Goal: Task Accomplishment & Management: Manage account settings

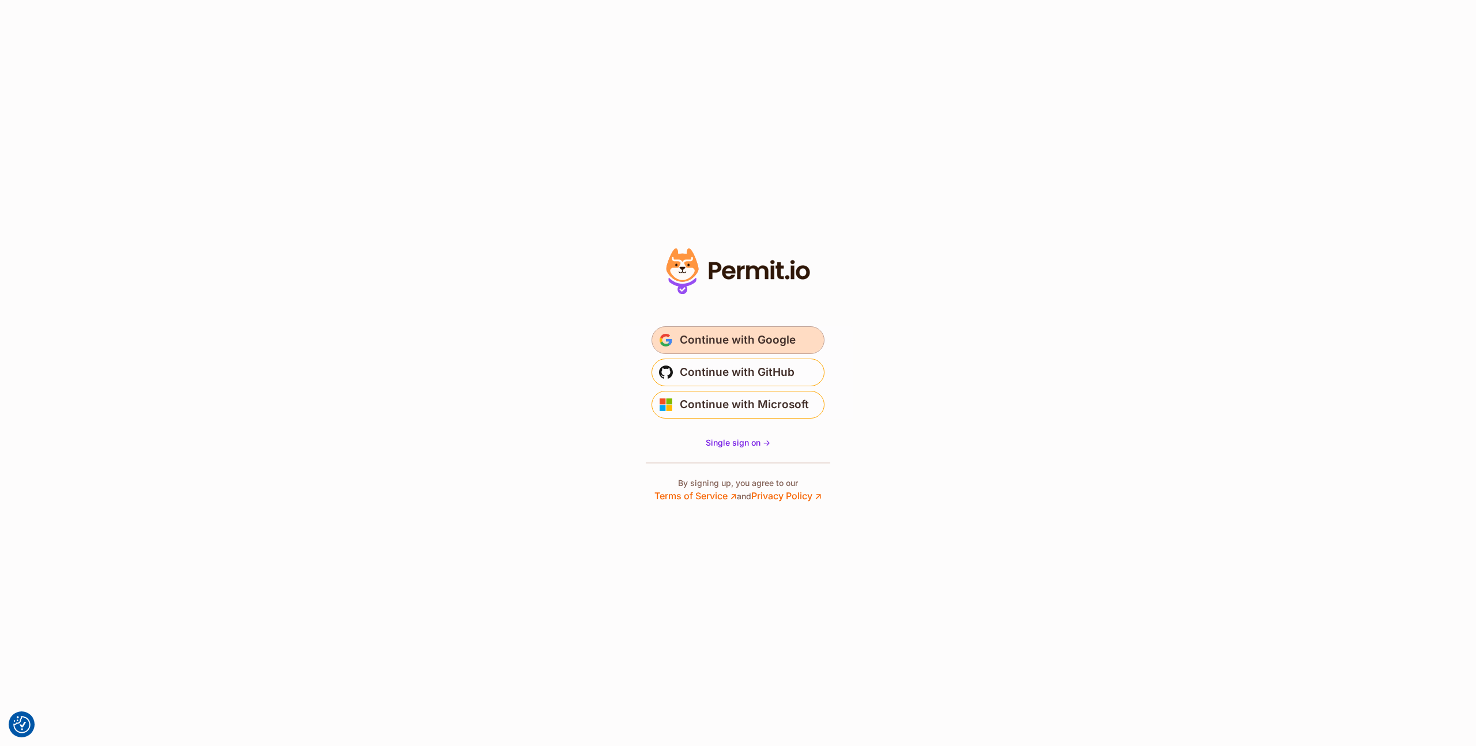
click at [722, 339] on span "Continue with Google" at bounding box center [738, 340] width 116 height 18
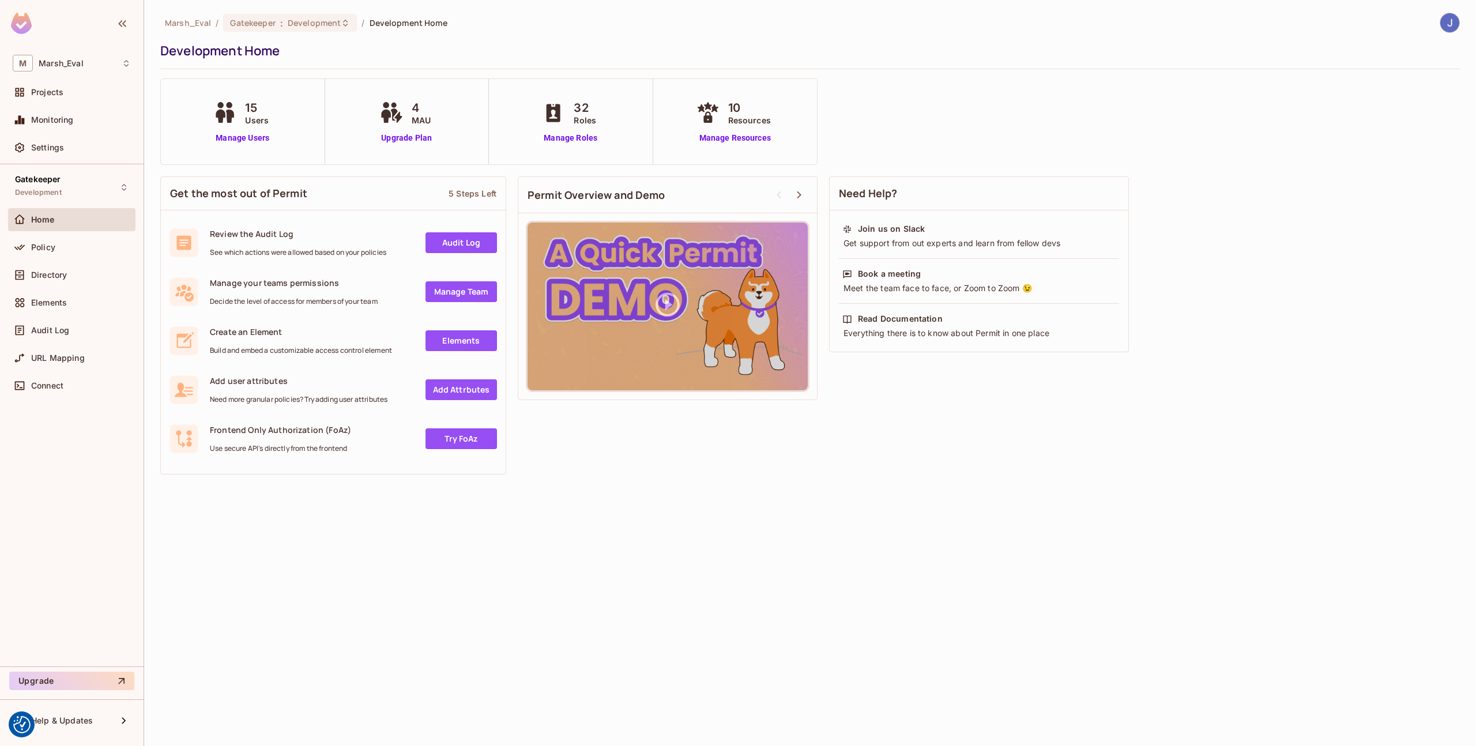
click at [628, 515] on div "Marsh_Eval / Gatekeeper : Development / Development Home Development Home 15 Us…" at bounding box center [810, 373] width 1332 height 746
click at [43, 149] on span "Settings" at bounding box center [47, 147] width 33 height 9
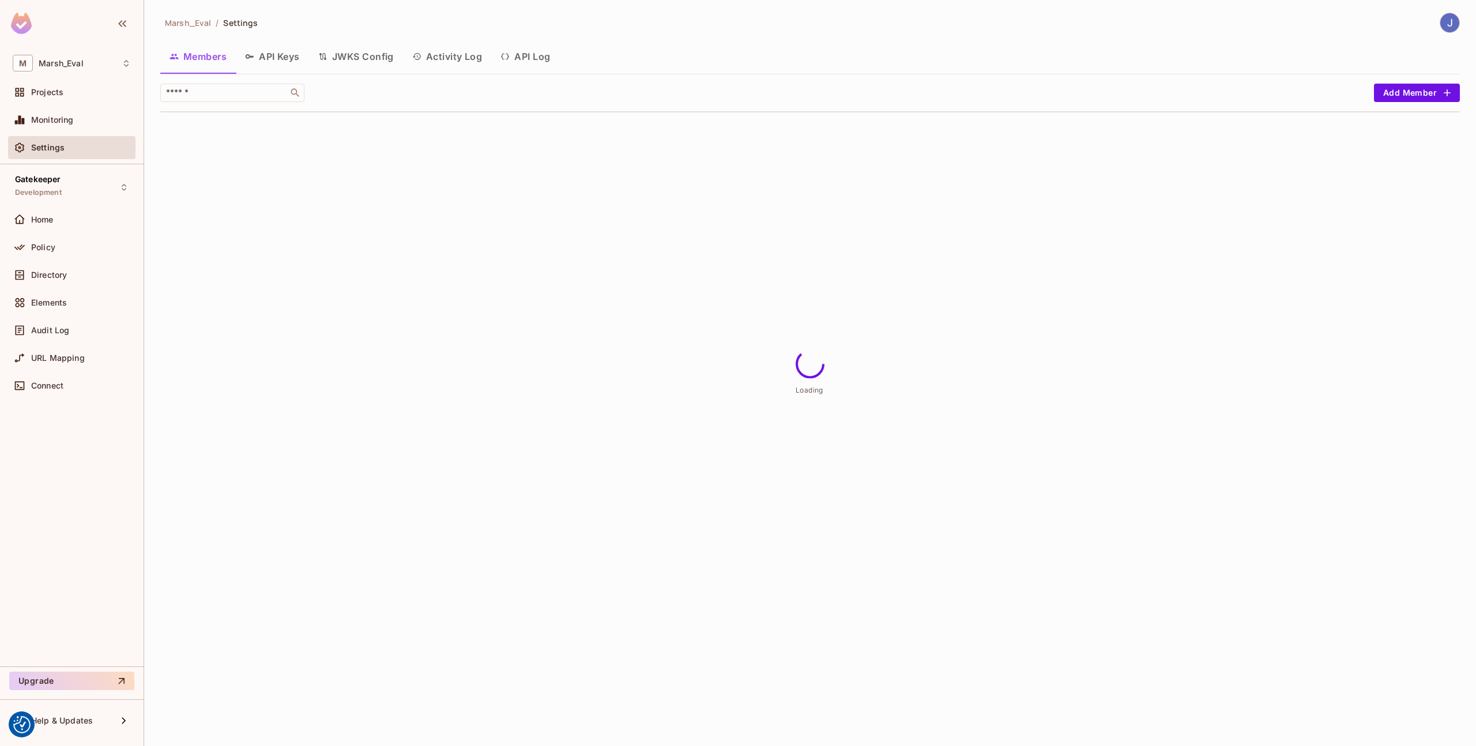
click at [290, 59] on button "API Keys" at bounding box center [272, 56] width 73 height 29
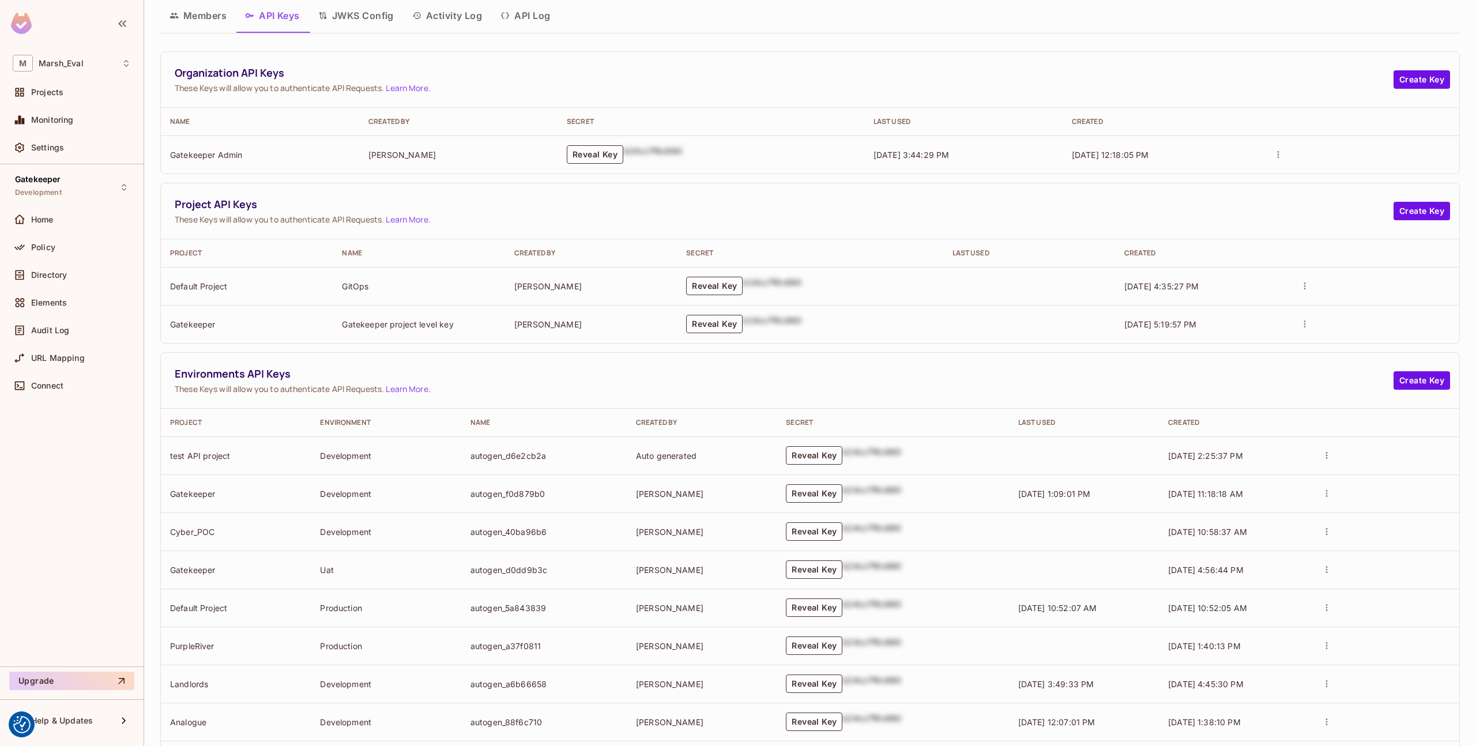
scroll to position [44, 0]
click at [690, 321] on button "Reveal Key" at bounding box center [714, 320] width 56 height 18
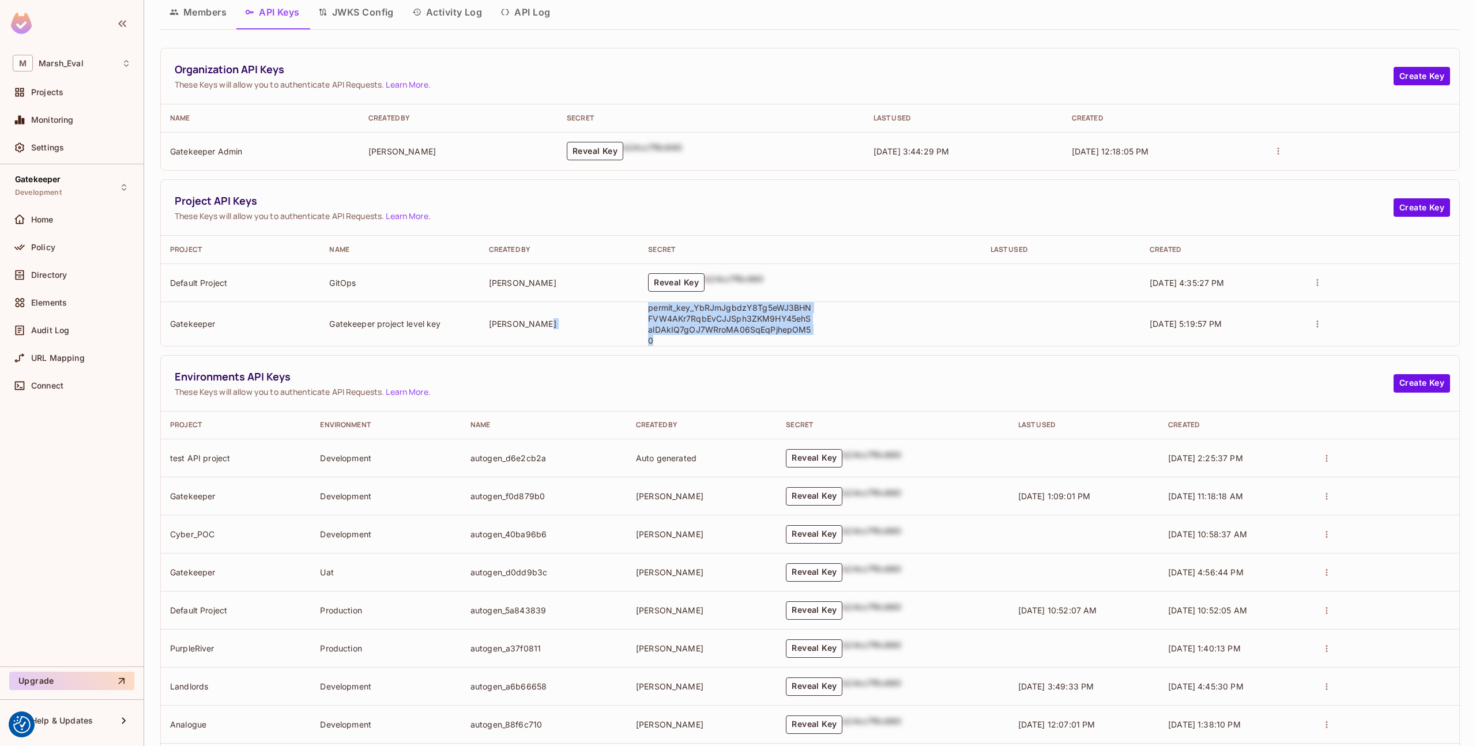
drag, startPoint x: 820, startPoint y: 334, endPoint x: 596, endPoint y: 326, distance: 224.4
click at [596, 326] on tr "Gatekeeper Gatekeeper project level key [PERSON_NAME] permit_key_YbRJmJgbdzY8Tg…" at bounding box center [810, 324] width 1298 height 44
copy tr "permit_key_YbRJmJgbdzY8Tg5eWJ3BHNFVW4AKr7RqbEvCJJSph3ZKM9HY45ehSalDAkIQ7gOJ7WRr…"
click at [647, 300] on td "Reveal Key b24cc7f8c660" at bounding box center [810, 282] width 342 height 38
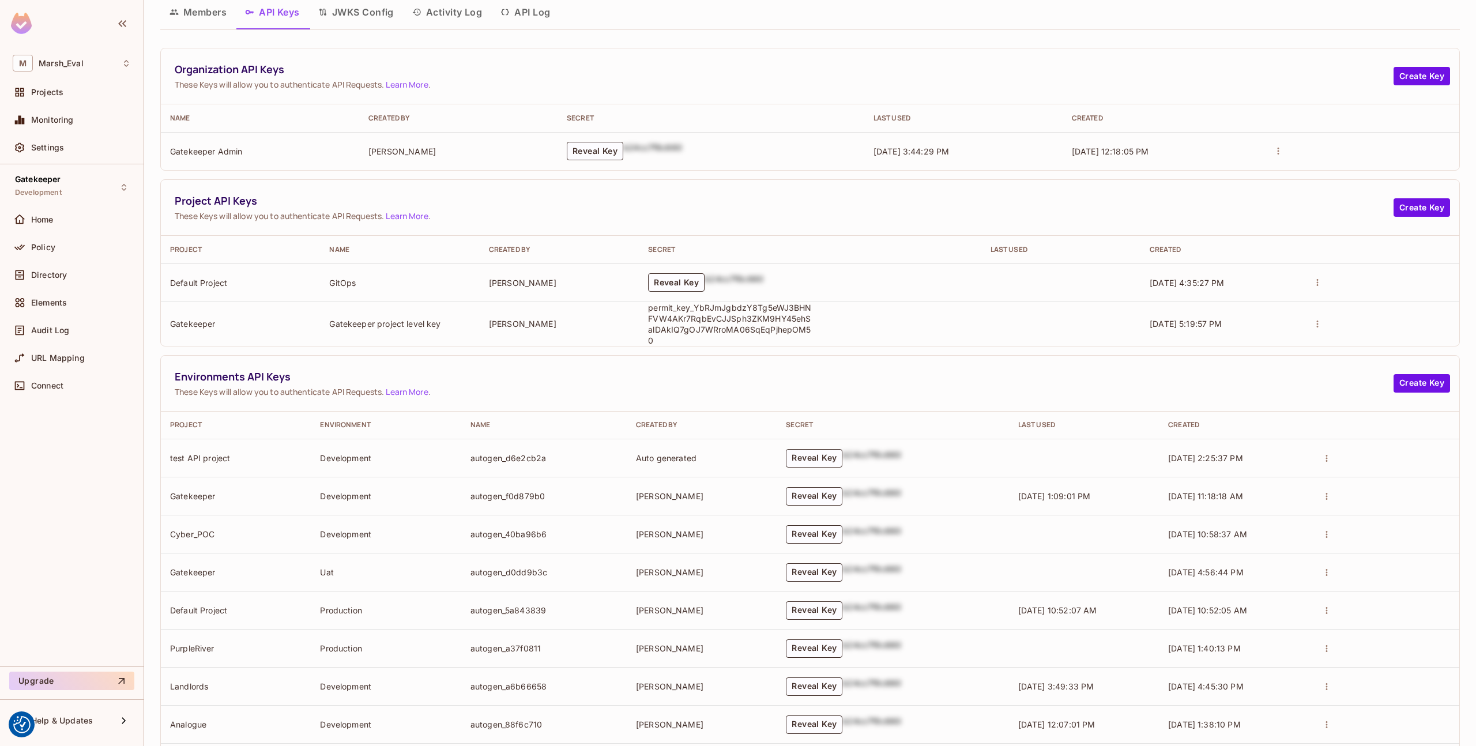
click at [650, 306] on p "permit_key_YbRJmJgbdzY8Tg5eWJ3BHNFVW4AKr7RqbEvCJJSph3ZKM9HY45ehSalDAkIQ7gOJ7WRr…" at bounding box center [731, 324] width 167 height 44
drag, startPoint x: 646, startPoint y: 308, endPoint x: 807, endPoint y: 335, distance: 163.1
click at [807, 335] on p "permit_key_YbRJmJgbdzY8Tg5eWJ3BHNFVW4AKr7RqbEvCJJSph3ZKM9HY45ehSalDAkIQ7gOJ7WRr…" at bounding box center [731, 324] width 167 height 44
copy p "permit_key_YbRJmJgbdzY8Tg5eWJ3BHNFVW4AKr7RqbEvCJJSph3ZKM9HY45ehSalDAkIQ7gOJ7WRr…"
click at [806, 332] on p "permit_key_YbRJmJgbdzY8Tg5eWJ3BHNFVW4AKr7RqbEvCJJSph3ZKM9HY45ehSalDAkIQ7gOJ7WRr…" at bounding box center [731, 324] width 167 height 44
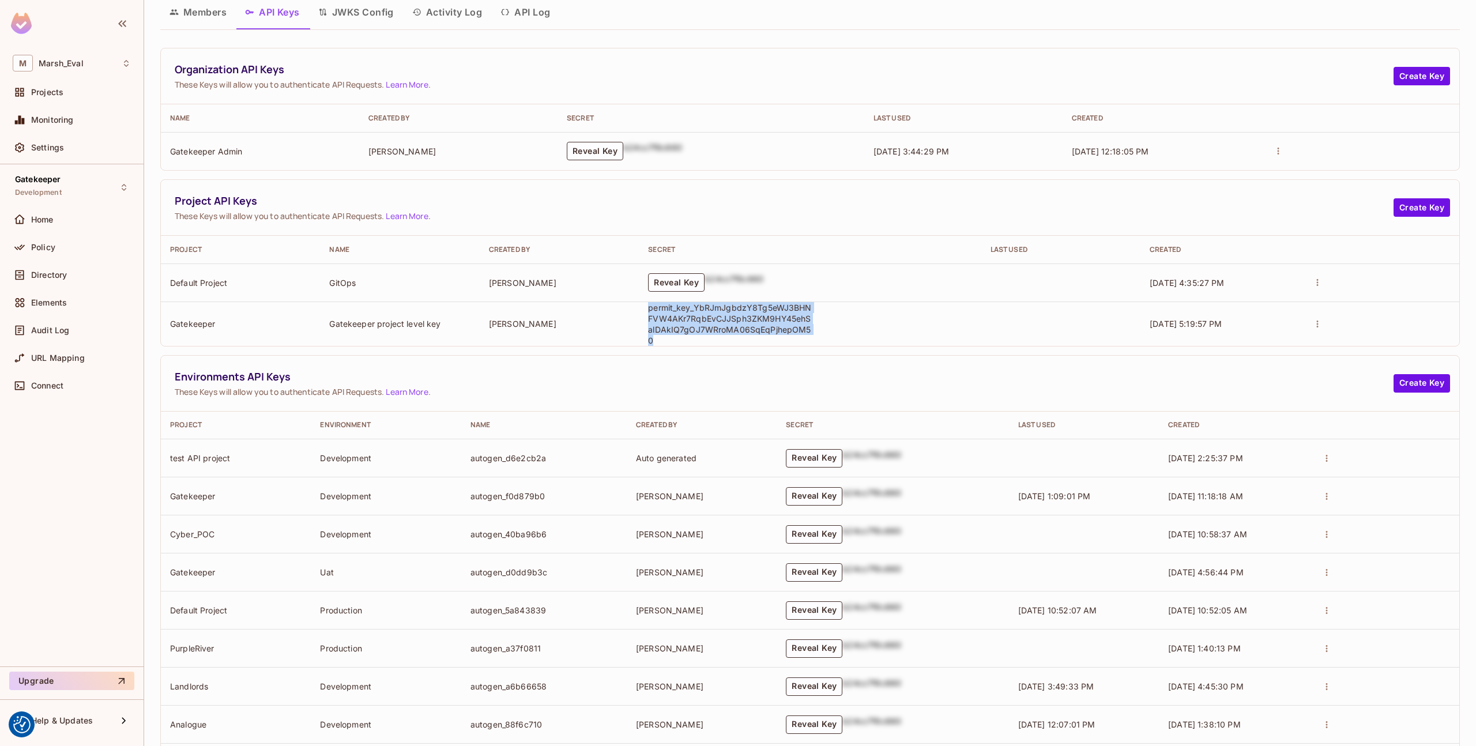
drag, startPoint x: 803, startPoint y: 333, endPoint x: 646, endPoint y: 307, distance: 159.0
click at [648, 307] on p "permit_key_YbRJmJgbdzY8Tg5eWJ3BHNFVW4AKr7RqbEvCJJSph3ZKM9HY45ehSalDAkIQ7gOJ7WRr…" at bounding box center [731, 324] width 167 height 44
copy p "permit_key_YbRJmJgbdzY8Tg5eWJ3BHNFVW4AKr7RqbEvCJJSph3ZKM9HY45ehSalDAkIQ7gOJ7WRr…"
click at [80, 180] on div "Gatekeeper Development" at bounding box center [71, 187] width 127 height 32
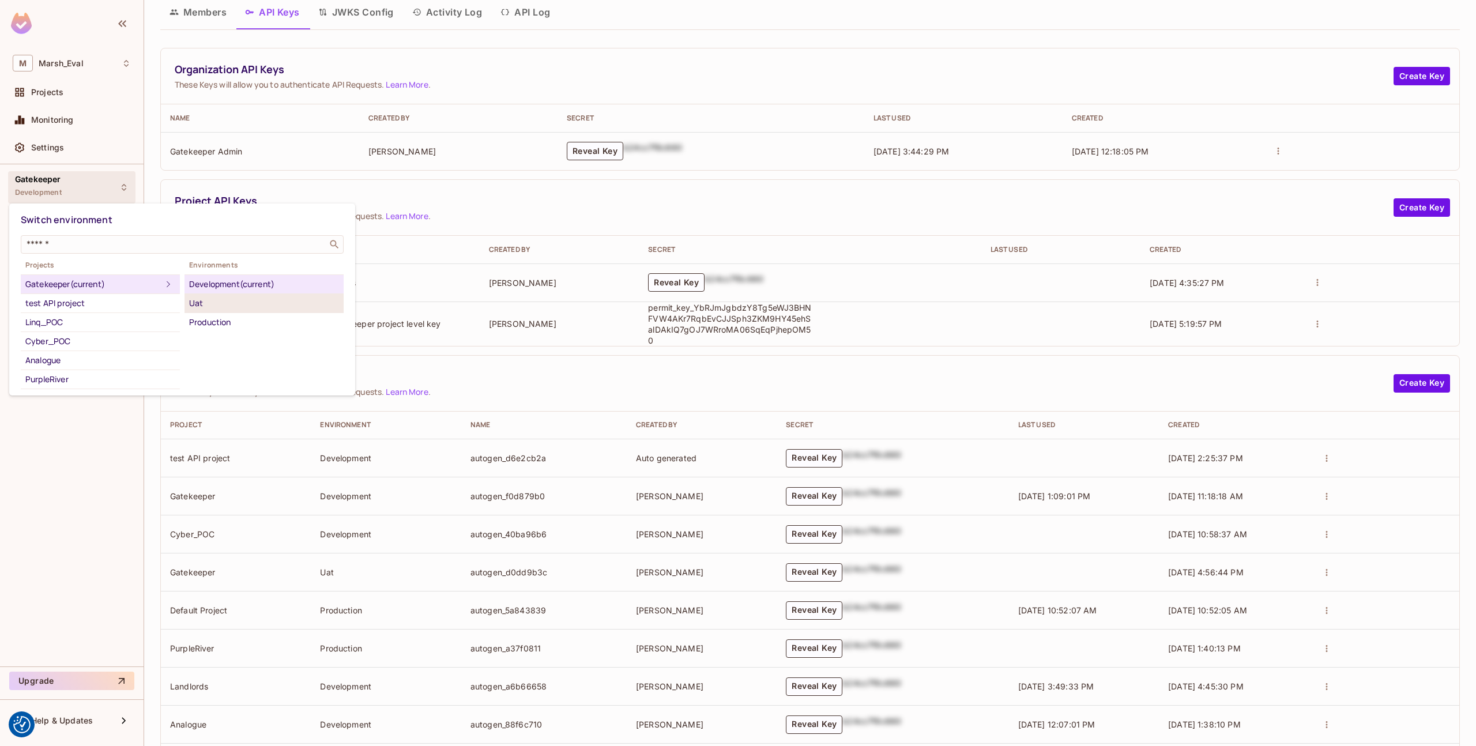
click at [202, 303] on div "Uat" at bounding box center [264, 303] width 150 height 14
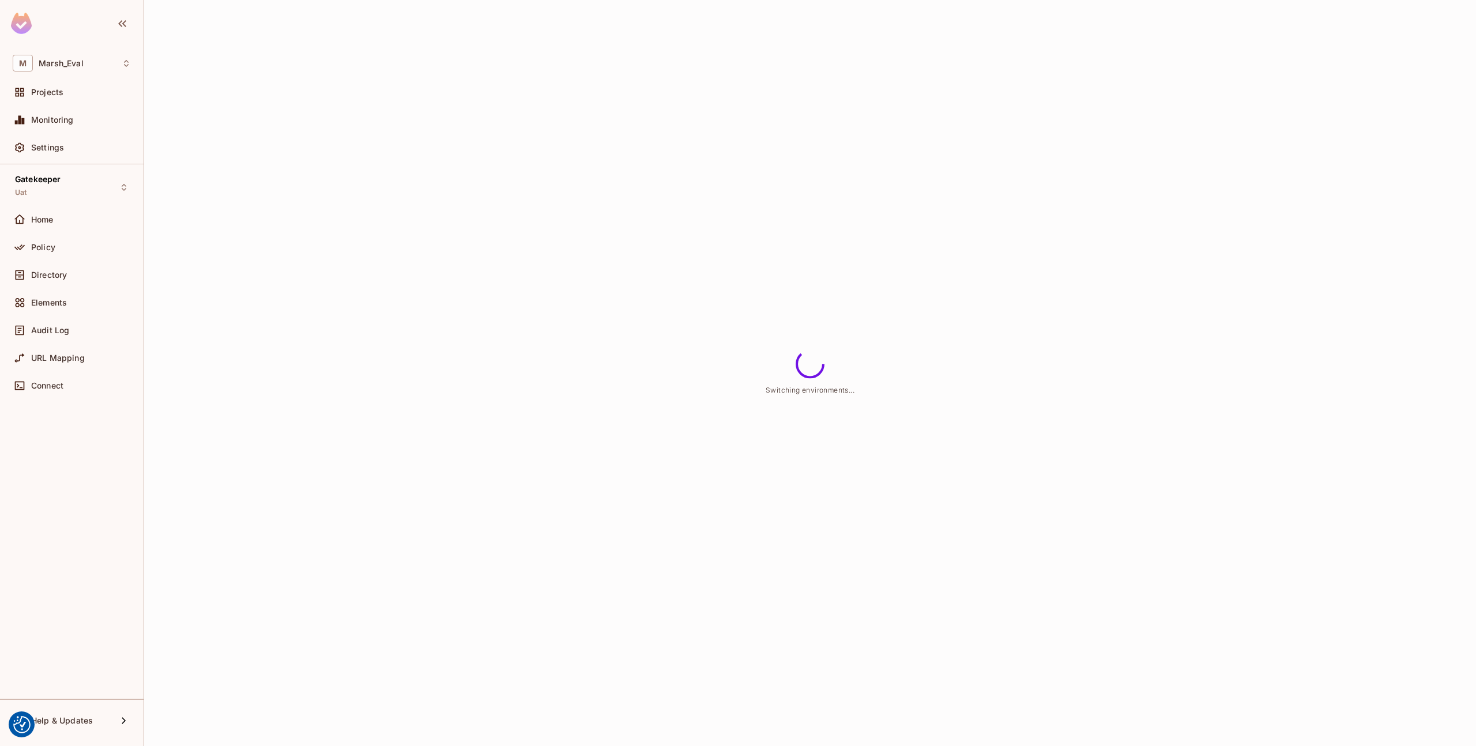
scroll to position [0, 0]
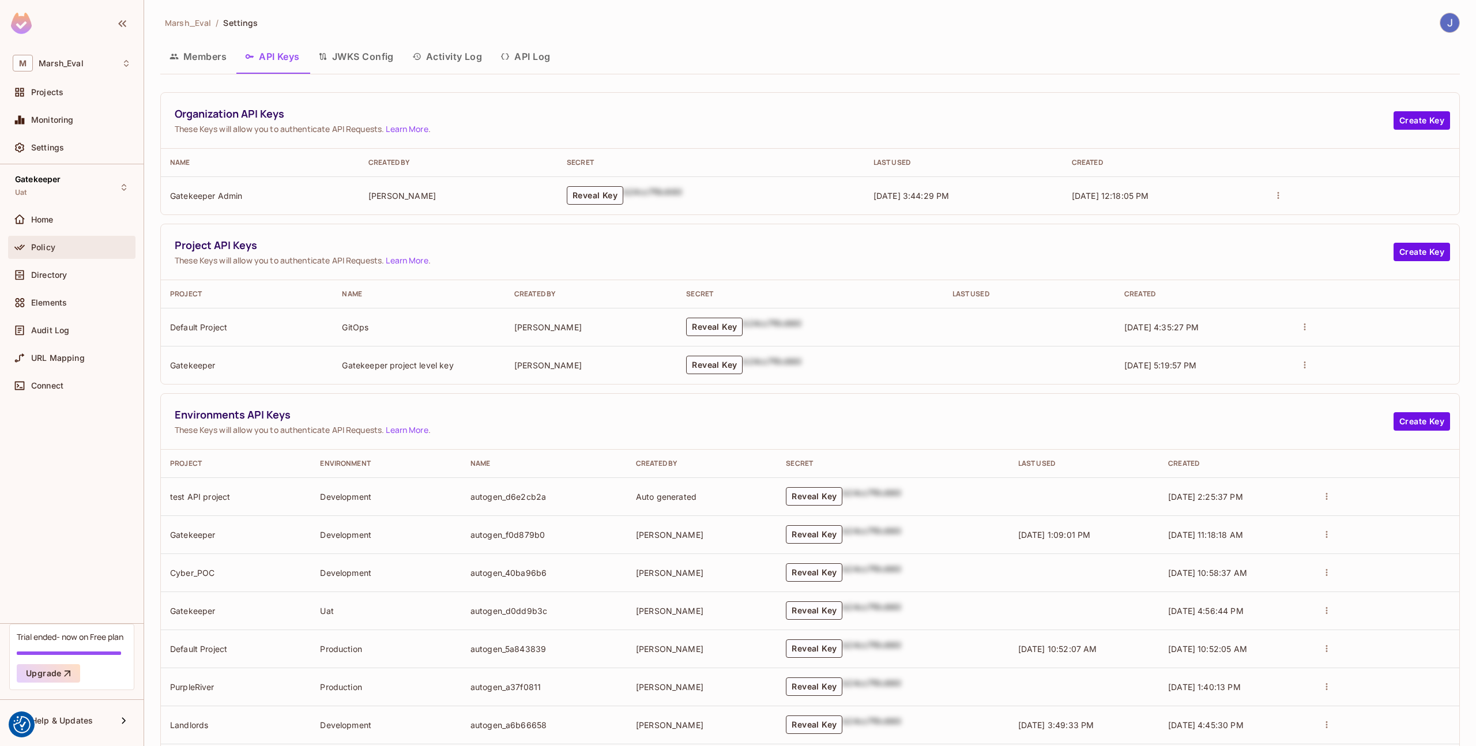
click at [62, 253] on div "Policy" at bounding box center [72, 247] width 118 height 14
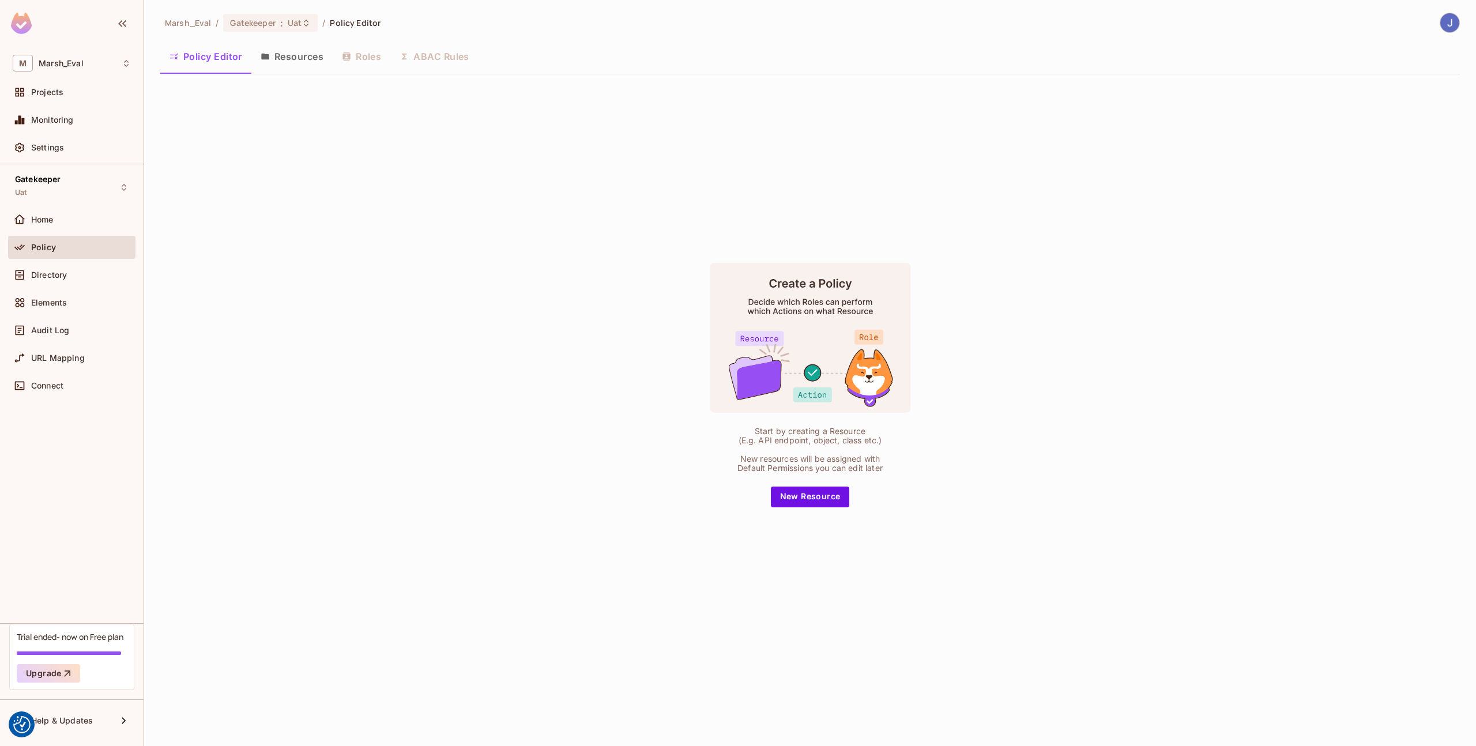
click at [295, 76] on div "Marsh_Eval / Gatekeeper : Uat / Policy Editor Policy Editor Resources Roles ABA…" at bounding box center [809, 349] width 1299 height 673
click at [286, 67] on button "Resources" at bounding box center [291, 56] width 81 height 29
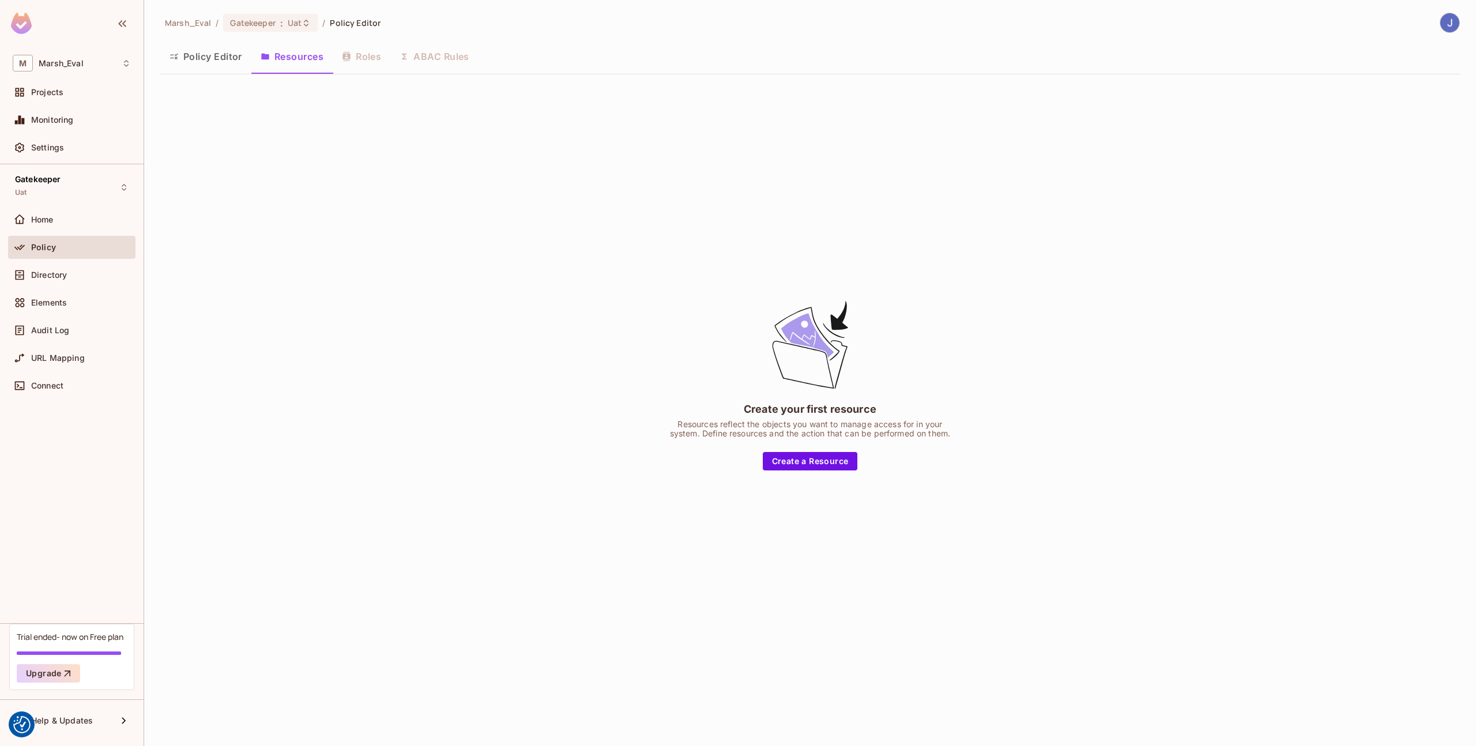
click at [220, 62] on button "Policy Editor" at bounding box center [205, 56] width 91 height 29
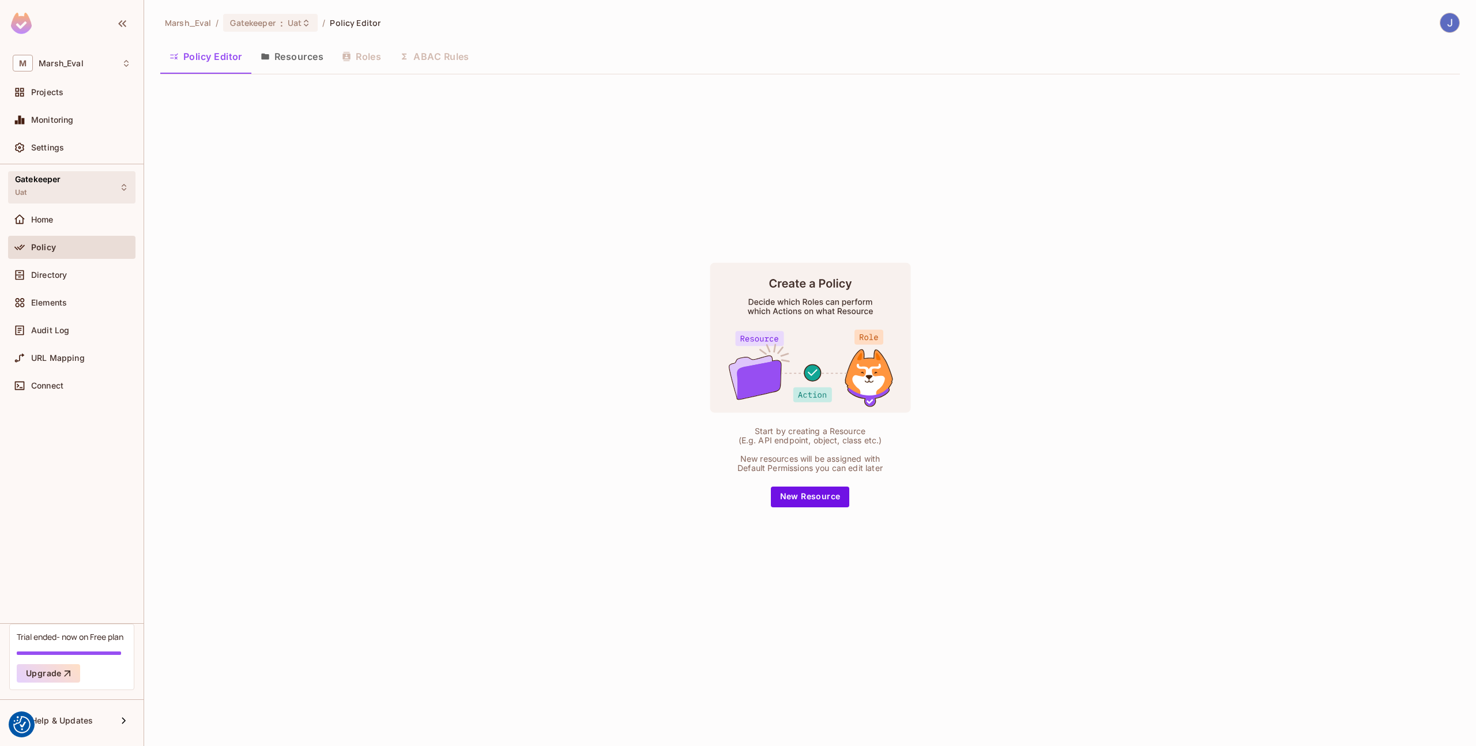
click at [54, 194] on div "Gatekeeper Uat" at bounding box center [38, 187] width 46 height 25
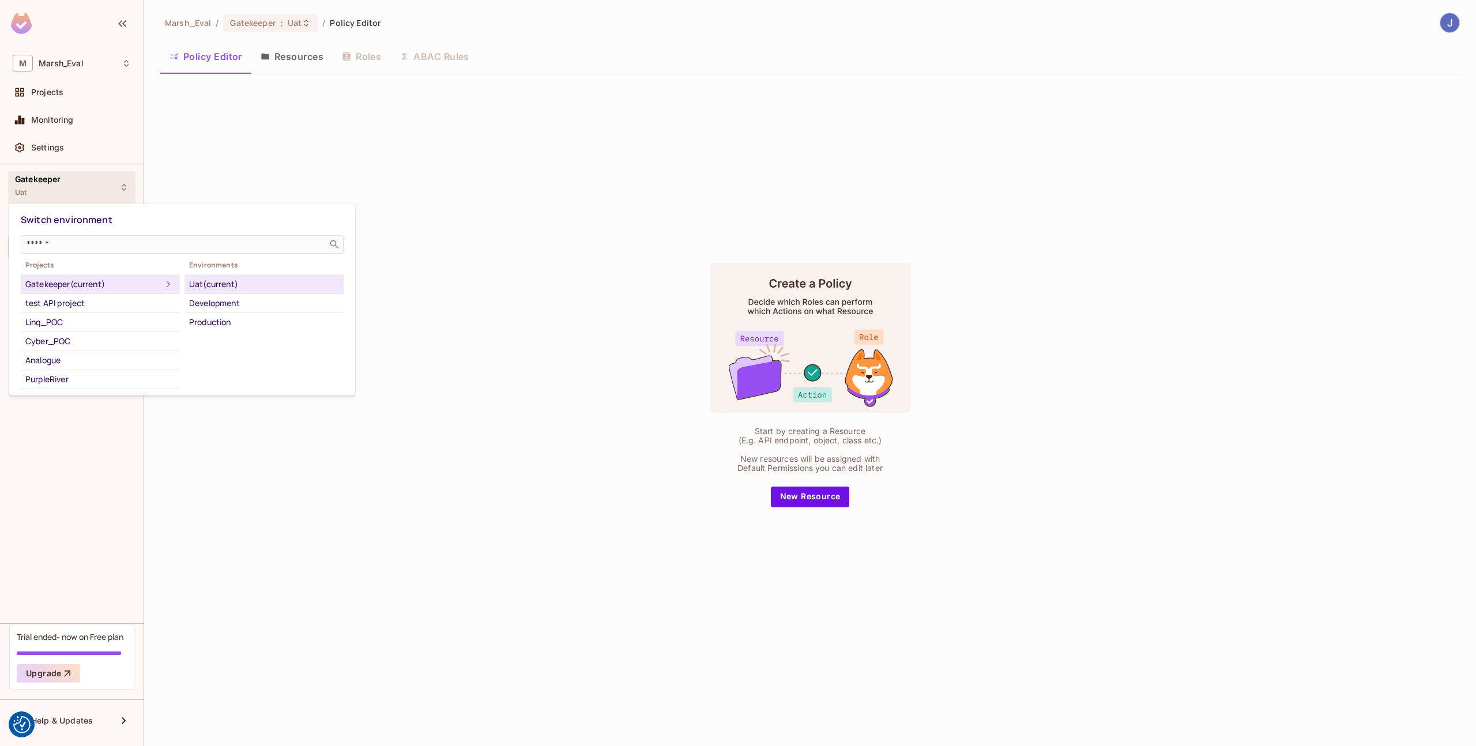
click at [116, 281] on div "Gatekeeper (current)" at bounding box center [93, 284] width 136 height 14
click at [65, 159] on div at bounding box center [738, 373] width 1476 height 746
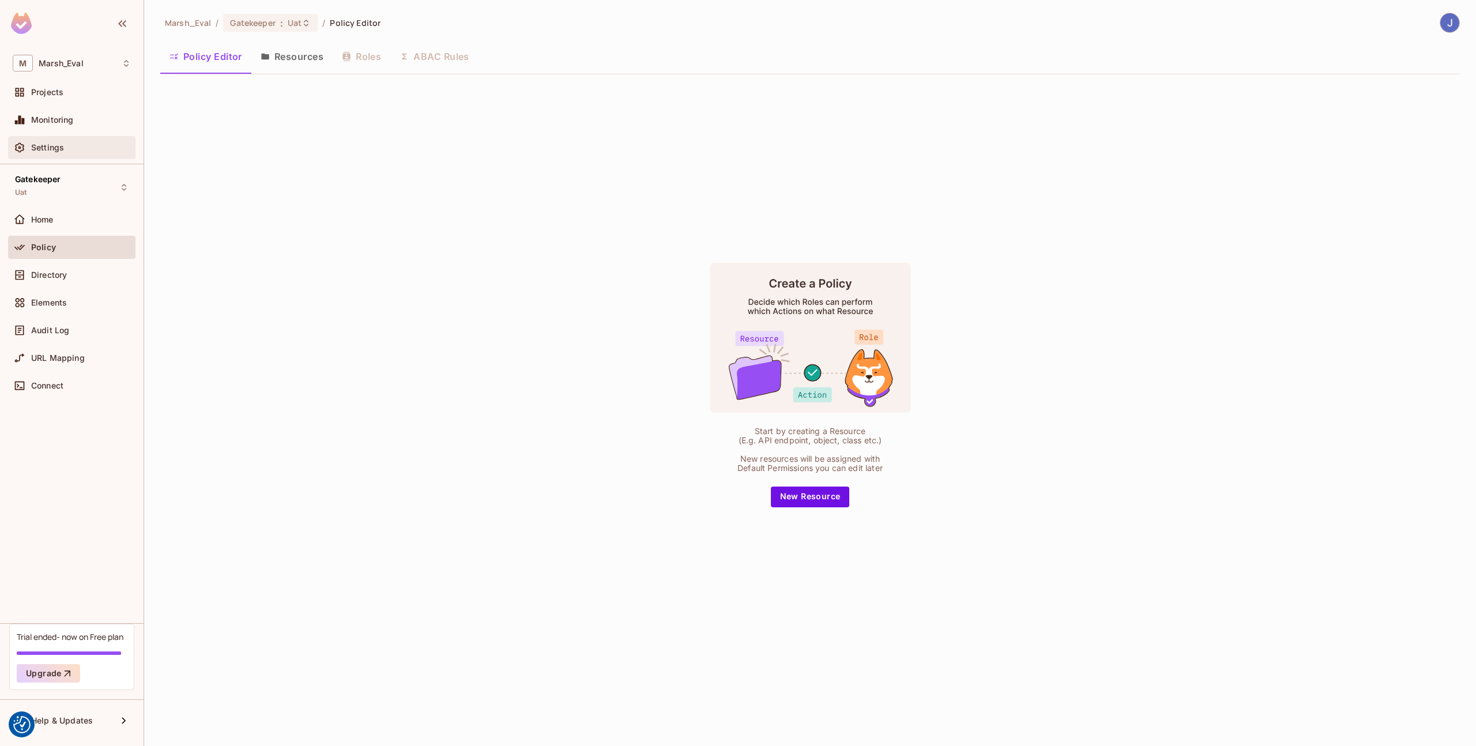
click at [56, 150] on span "Settings" at bounding box center [47, 147] width 33 height 9
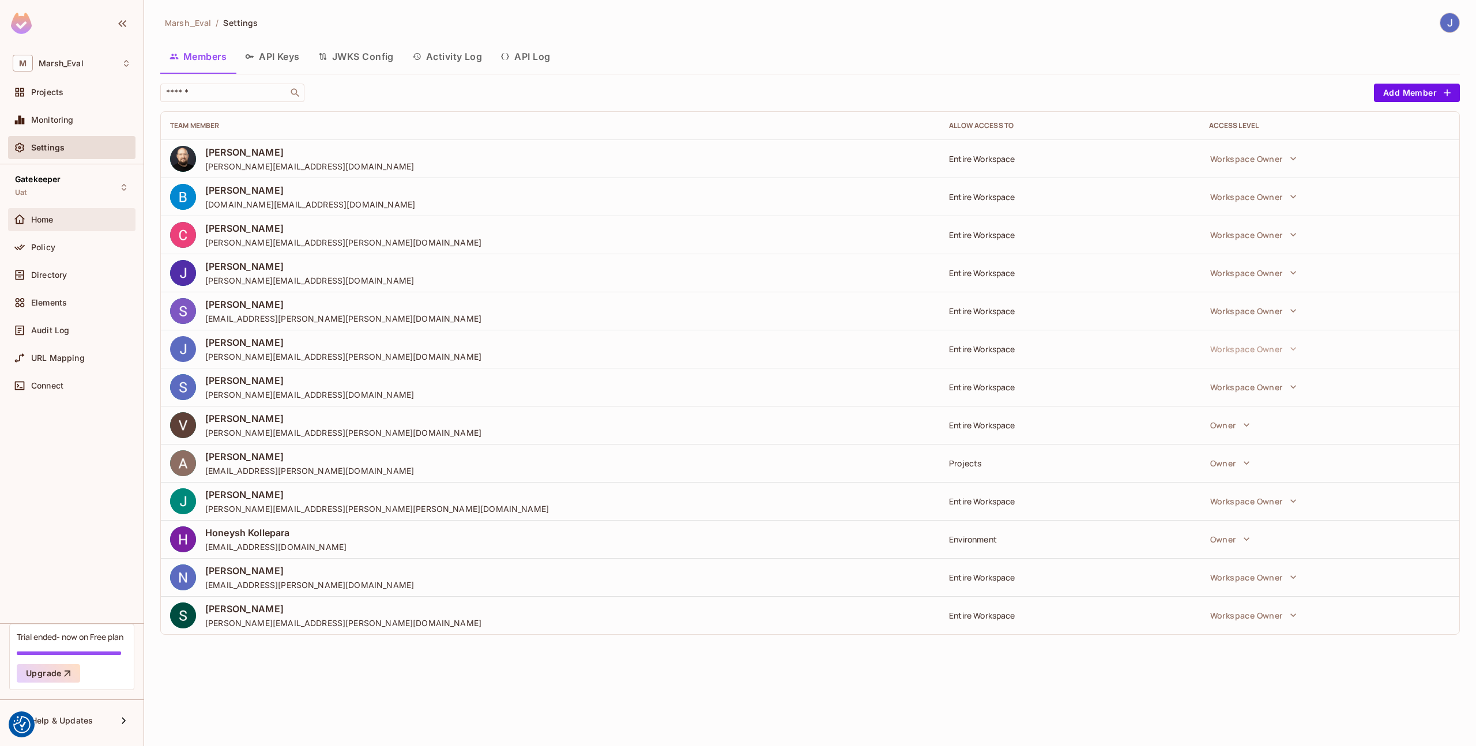
click at [71, 216] on div "Home" at bounding box center [81, 219] width 100 height 9
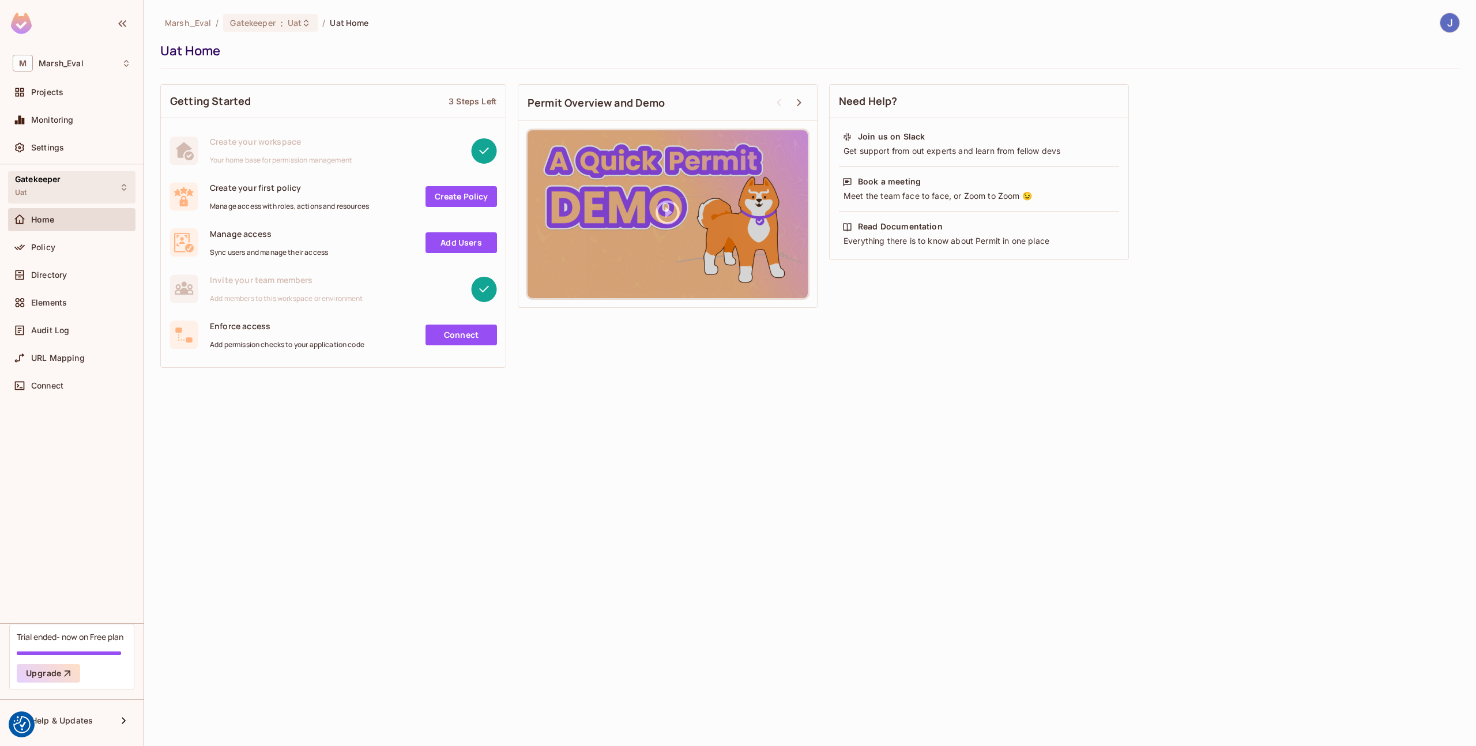
click at [100, 197] on div "Gatekeeper Uat" at bounding box center [71, 187] width 127 height 32
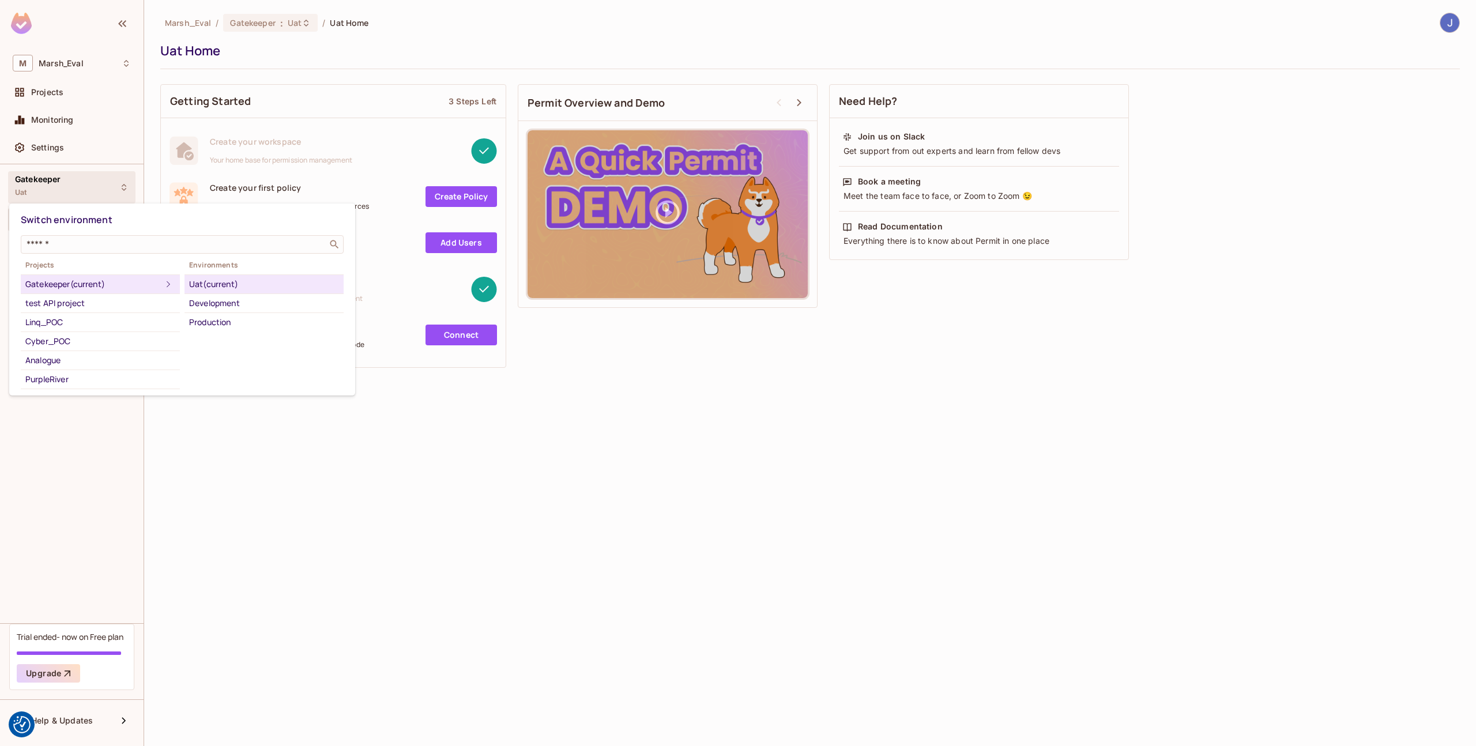
click at [234, 338] on div "Projects Gatekeeper (current) test API project Linq_POC Cyber_POC Analogue Purp…" at bounding box center [182, 323] width 323 height 131
click at [307, 481] on div at bounding box center [738, 373] width 1476 height 746
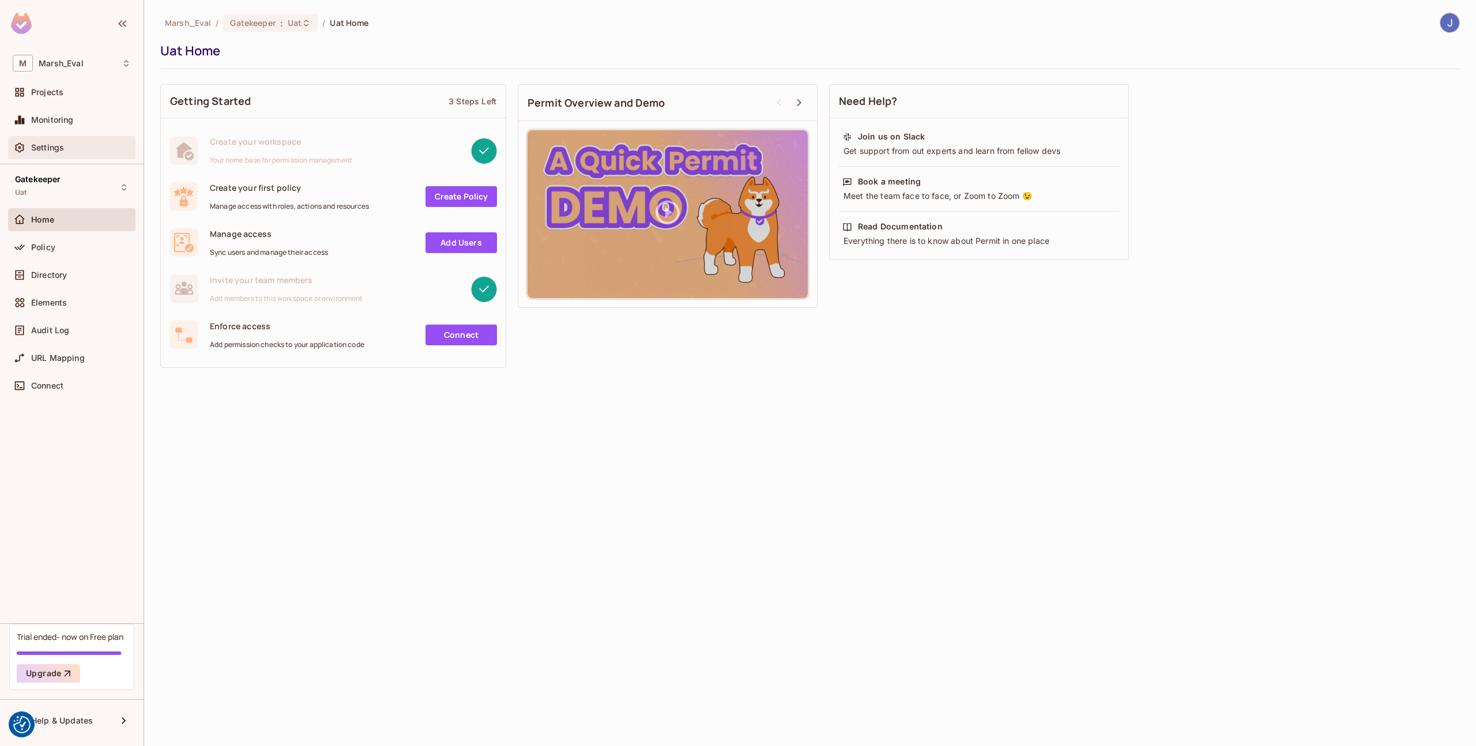
click at [78, 148] on div "Settings" at bounding box center [81, 147] width 100 height 9
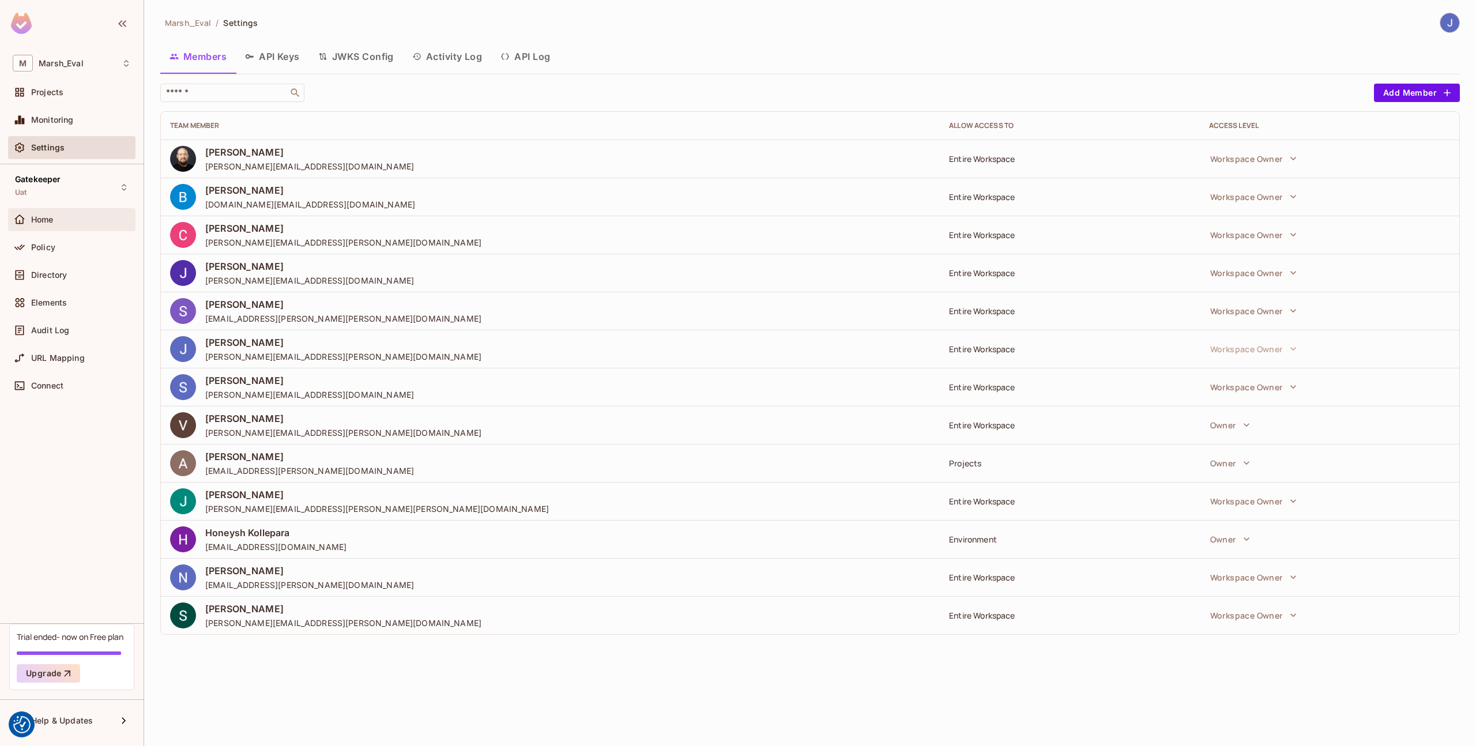
click at [62, 215] on div "Home" at bounding box center [81, 219] width 100 height 9
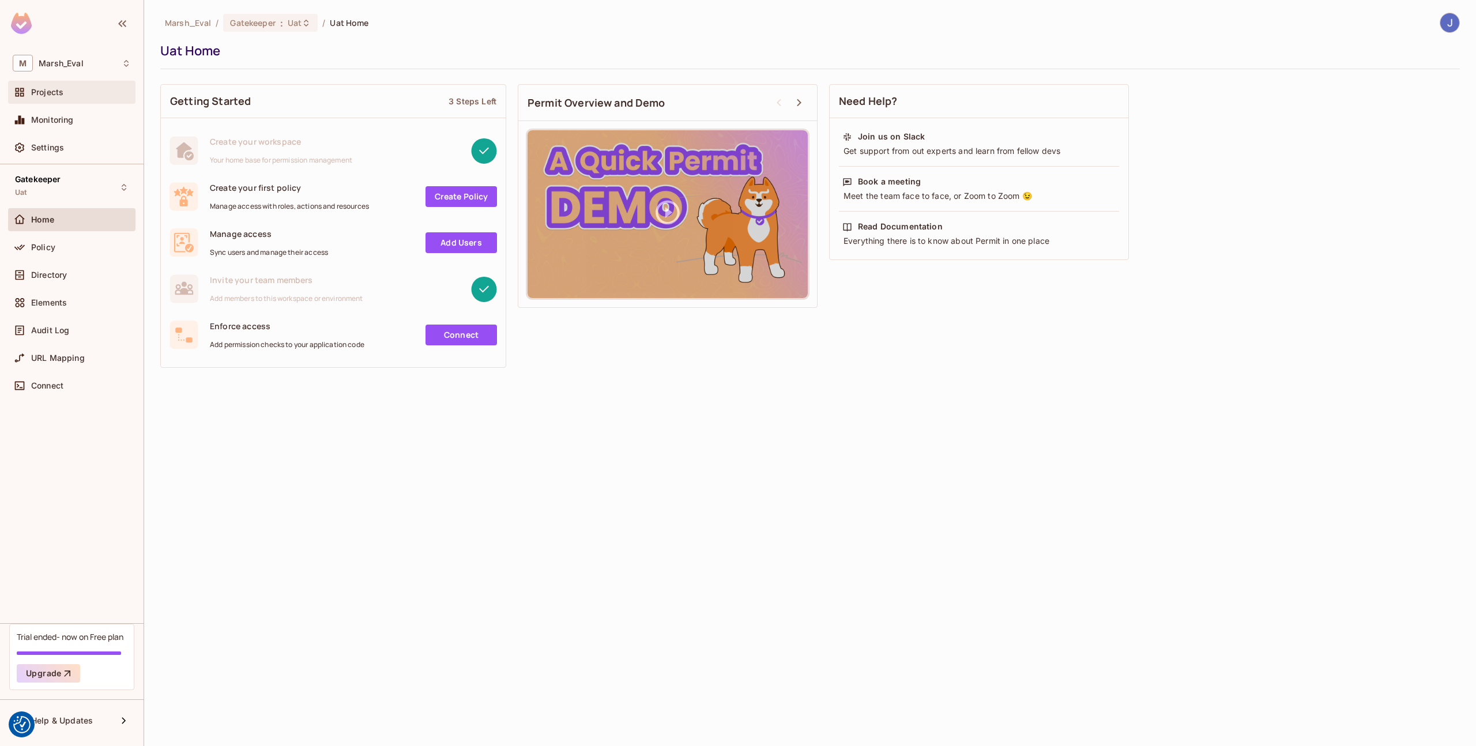
click at [67, 95] on div "Projects" at bounding box center [81, 92] width 100 height 9
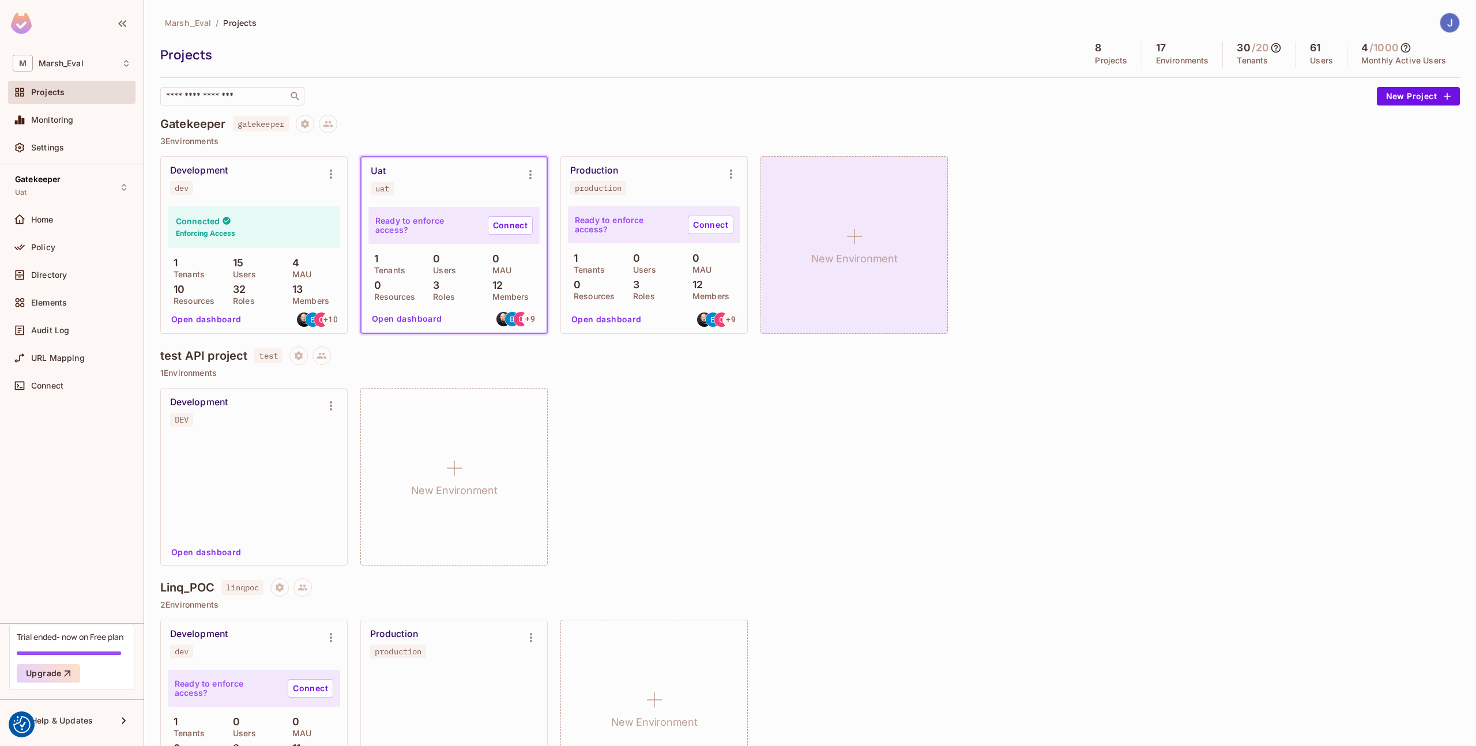
click at [857, 274] on div "New Environment" at bounding box center [853, 245] width 187 height 178
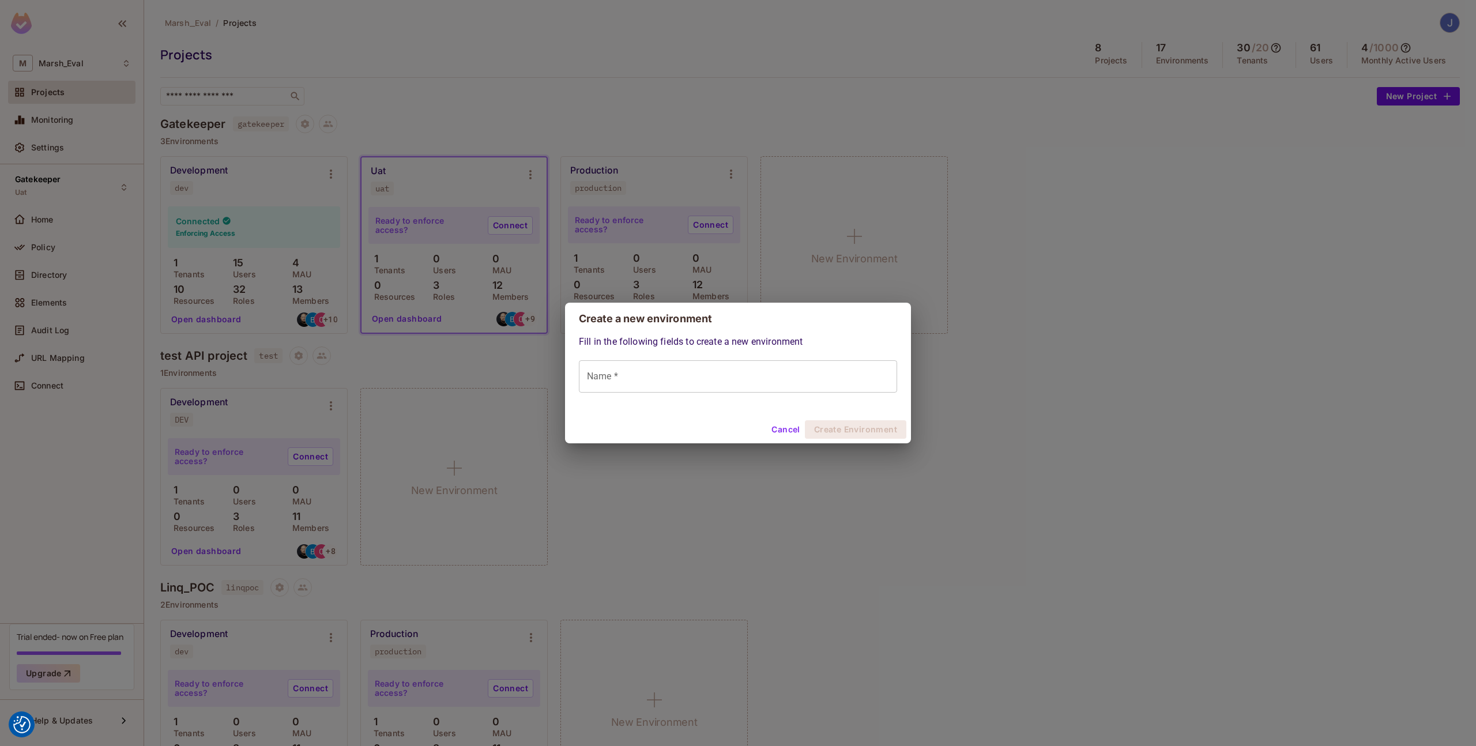
click at [746, 382] on input "Name *" at bounding box center [738, 376] width 318 height 32
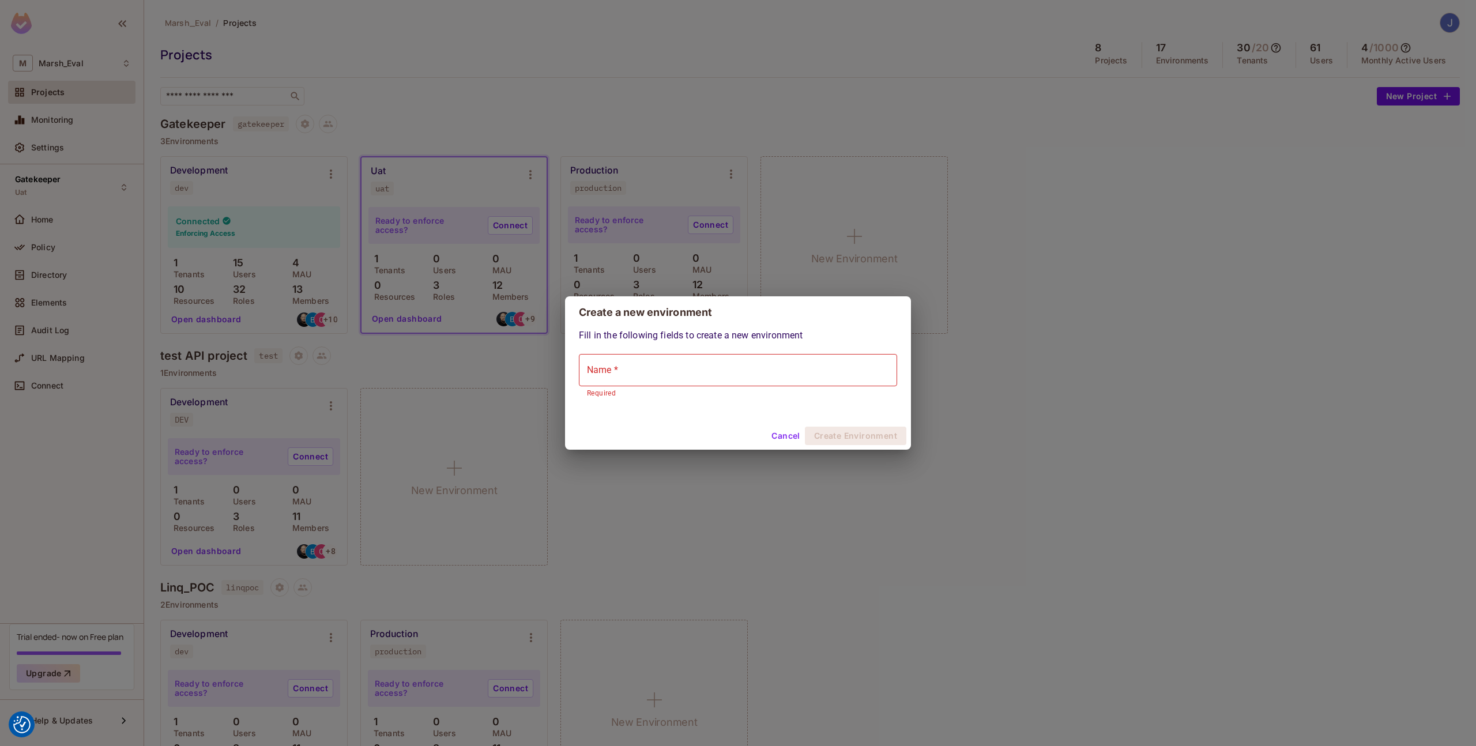
click at [746, 382] on input "Name *" at bounding box center [738, 370] width 318 height 32
type input "*"
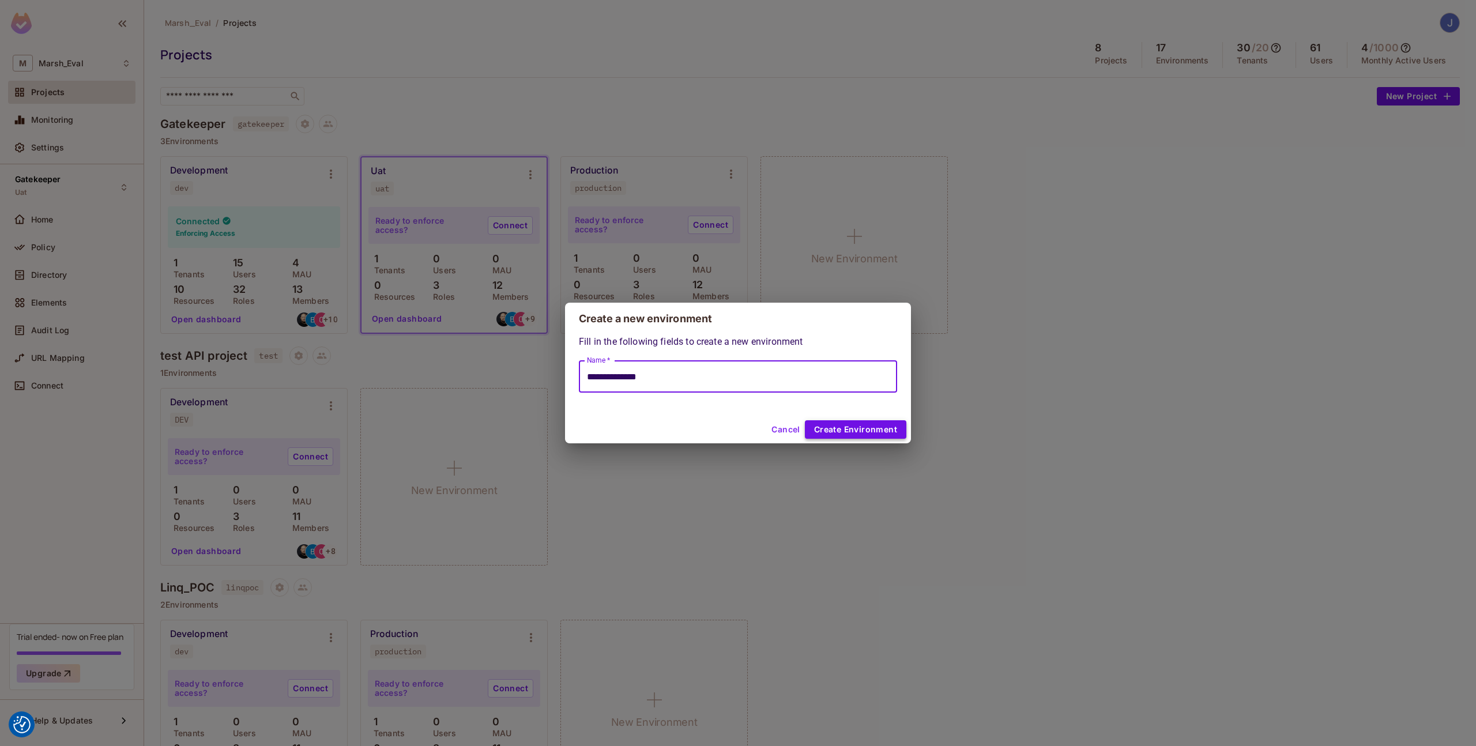
type input "**********"
click at [826, 428] on button "Create Environment" at bounding box center [855, 429] width 101 height 18
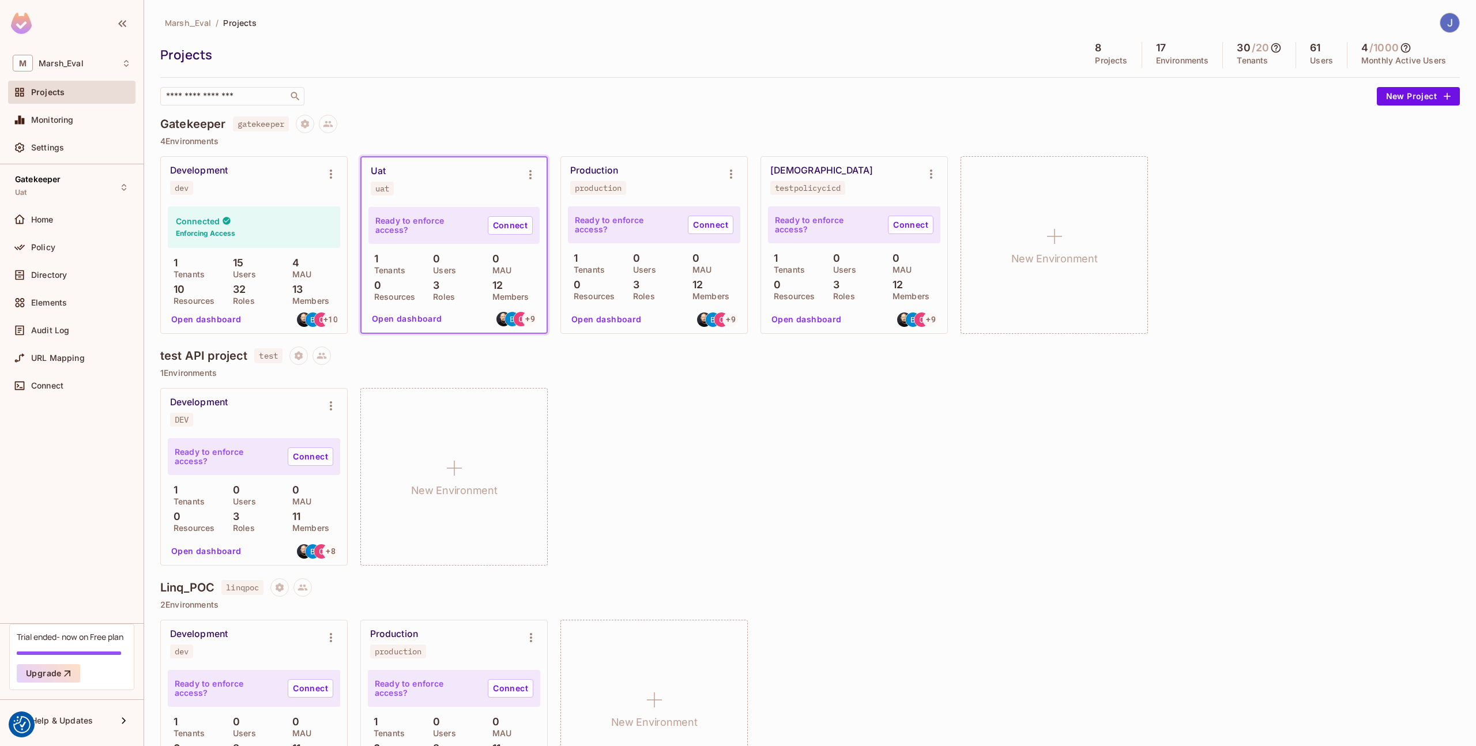
click at [650, 47] on div "Projects" at bounding box center [617, 54] width 915 height 17
click at [810, 176] on div "TestPolicyCICD testpolicycicd" at bounding box center [844, 180] width 149 height 30
click at [62, 178] on div "Gatekeeper Uat" at bounding box center [71, 187] width 127 height 32
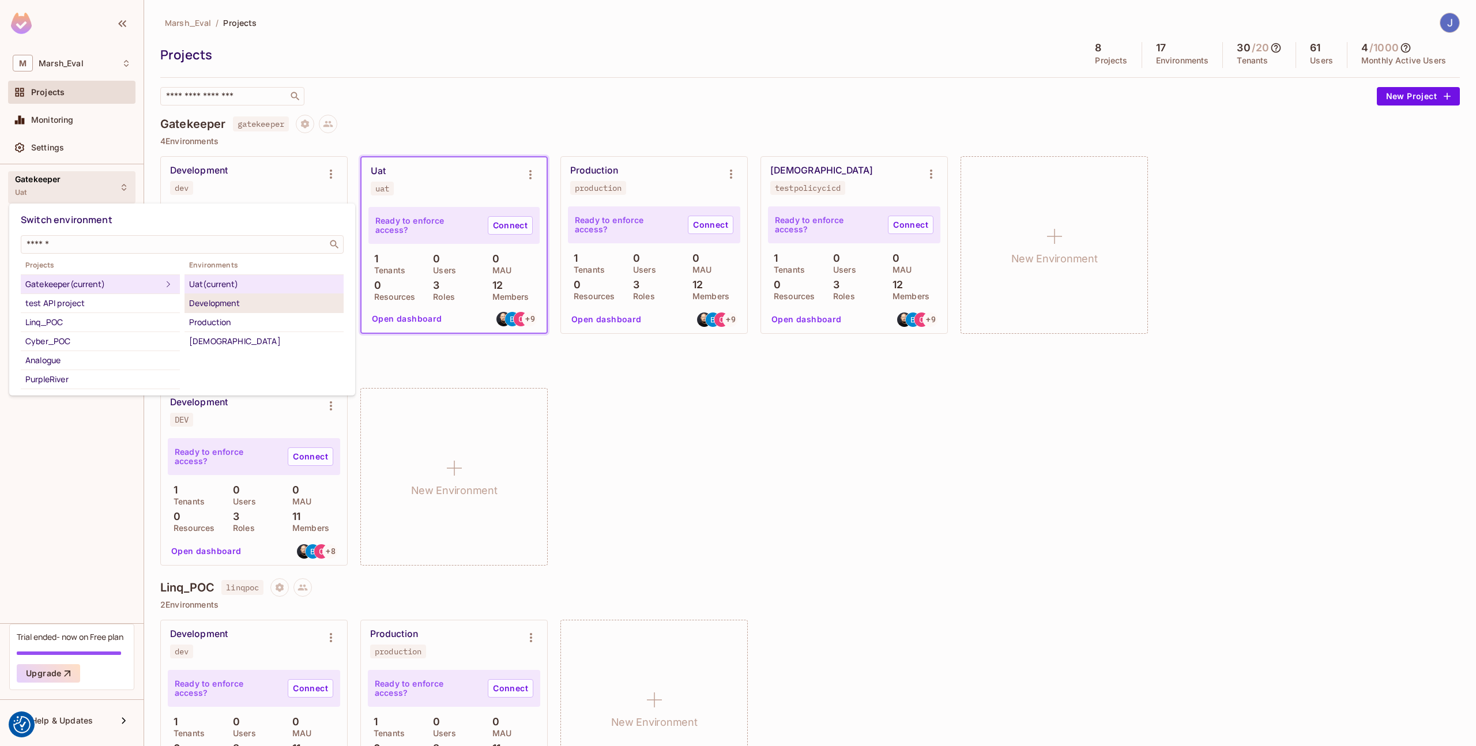
click at [197, 310] on li "Development" at bounding box center [263, 303] width 159 height 19
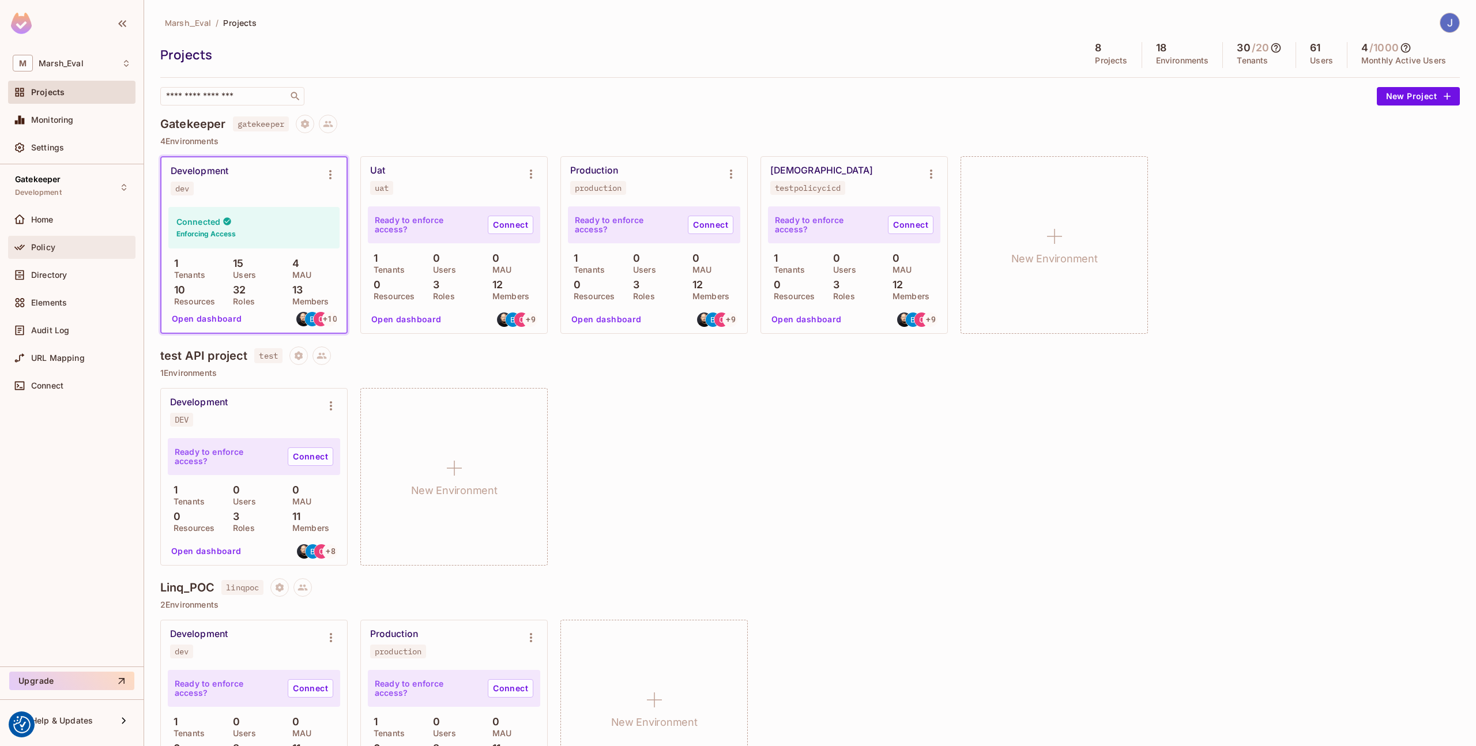
click at [53, 244] on span "Policy" at bounding box center [43, 247] width 24 height 9
